Goal: Task Accomplishment & Management: Manage account settings

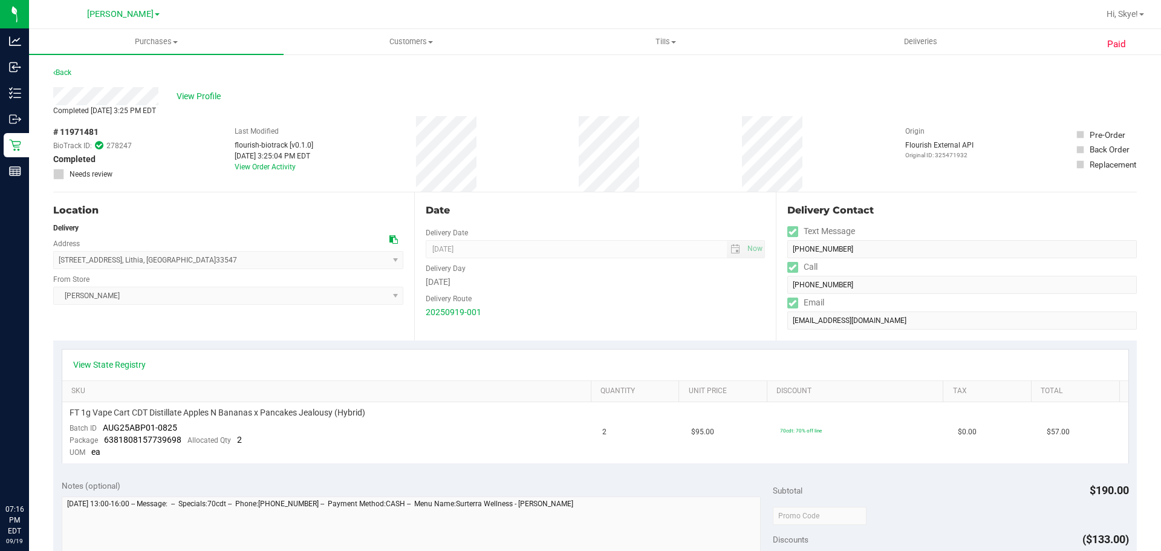
click at [1128, 12] on span "Hi, Skye!" at bounding box center [1122, 14] width 31 height 10
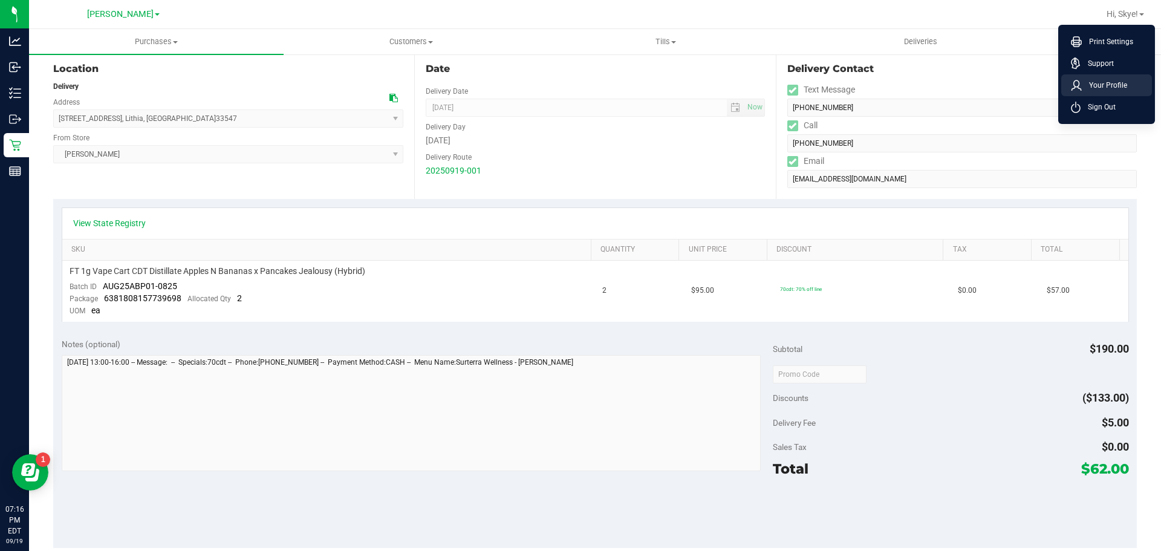
click at [1106, 96] on li "Your Profile" at bounding box center [1106, 85] width 91 height 22
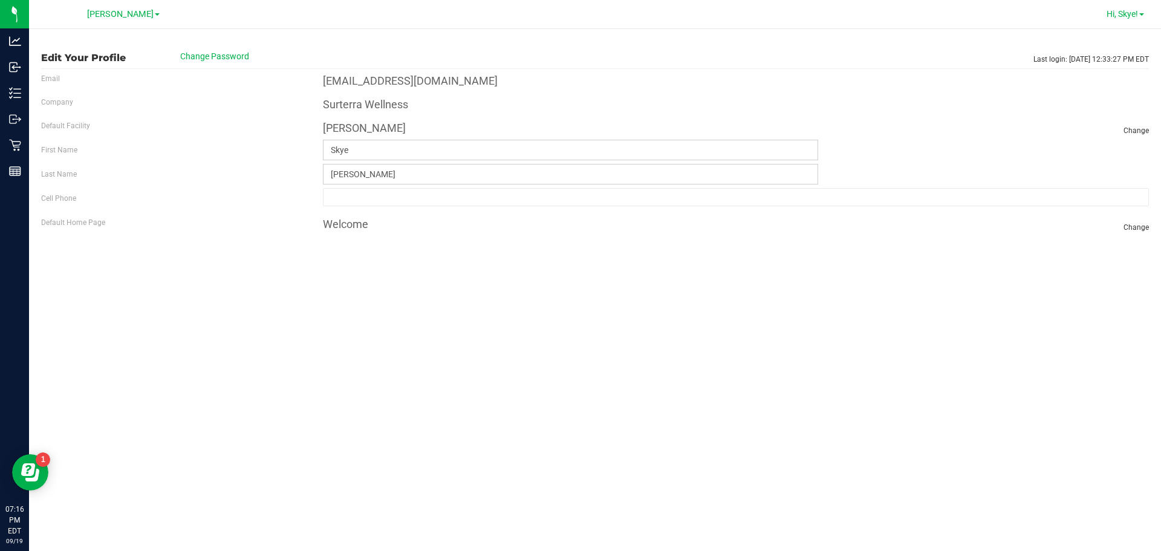
click at [1121, 14] on span "Hi, Skye!" at bounding box center [1122, 14] width 31 height 10
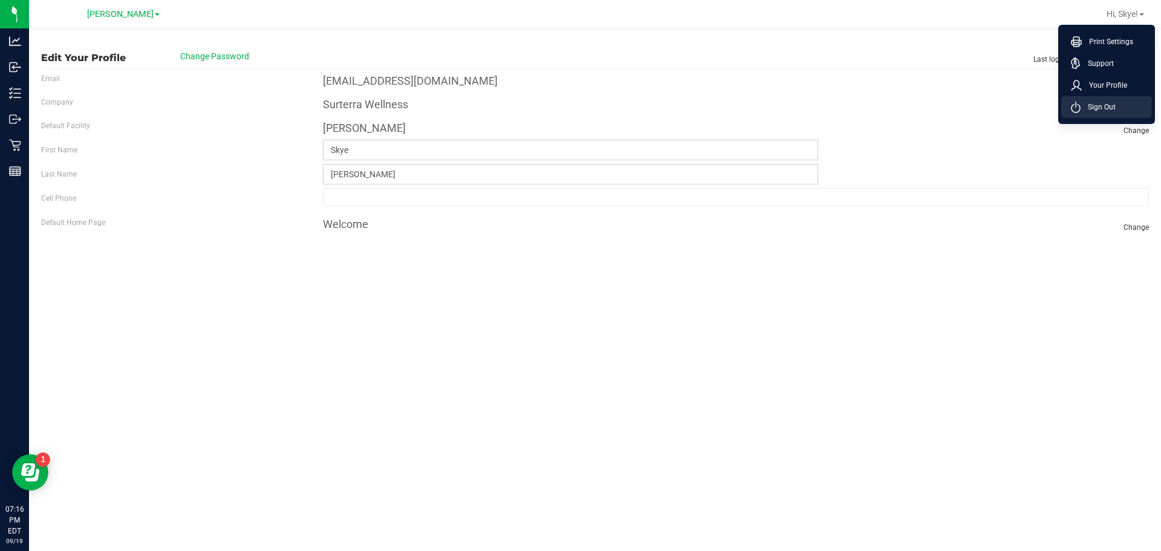
click at [1104, 106] on span "Sign Out" at bounding box center [1098, 107] width 35 height 12
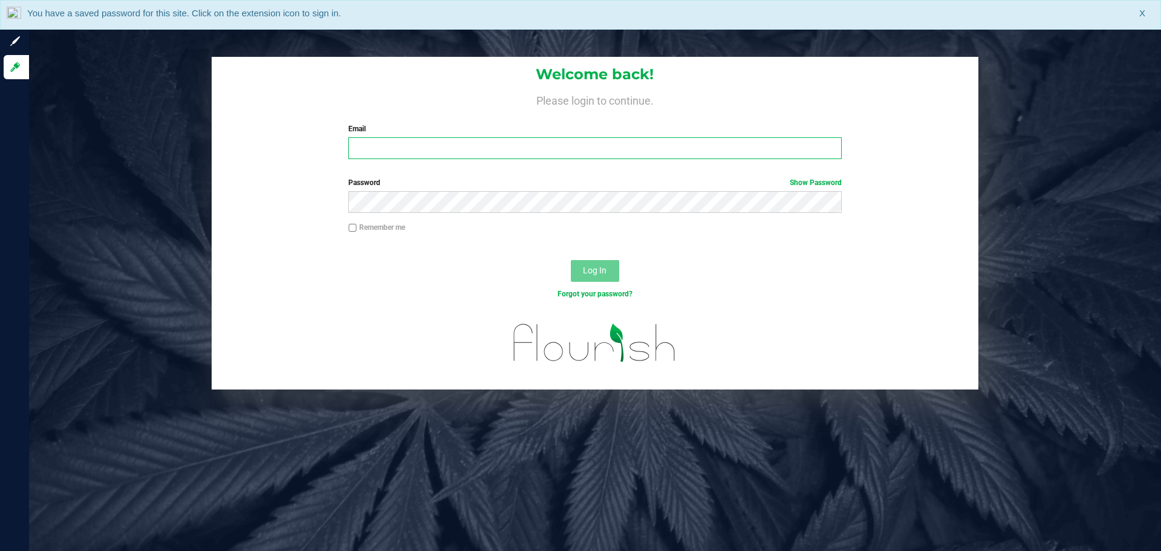
click at [392, 138] on input "Email" at bounding box center [594, 148] width 493 height 22
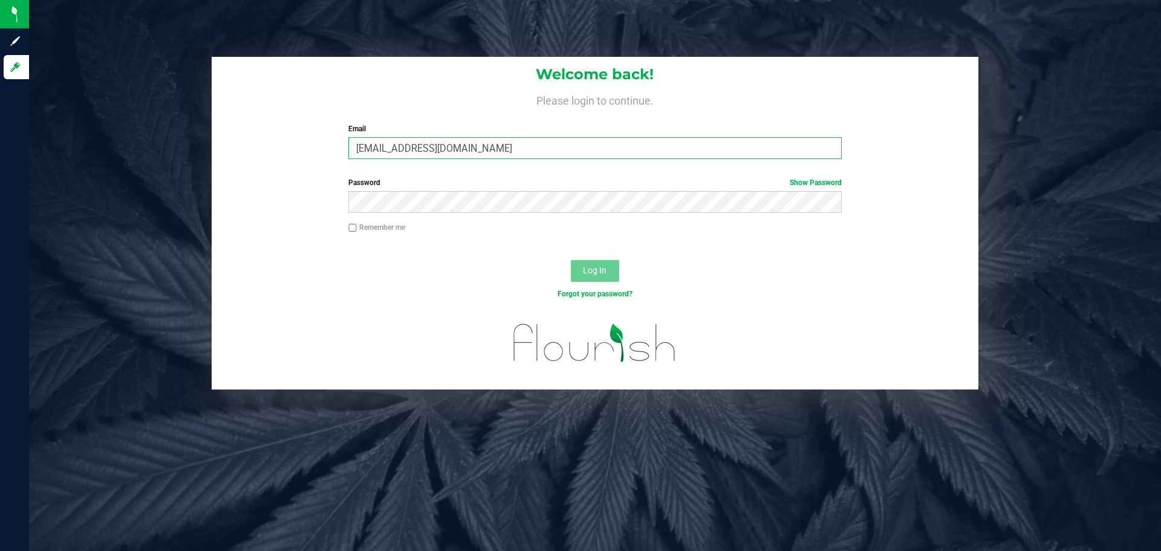
type input "[EMAIL_ADDRESS][DOMAIN_NAME]"
click at [571, 260] on button "Log In" at bounding box center [595, 271] width 48 height 22
